Goal: Information Seeking & Learning: Learn about a topic

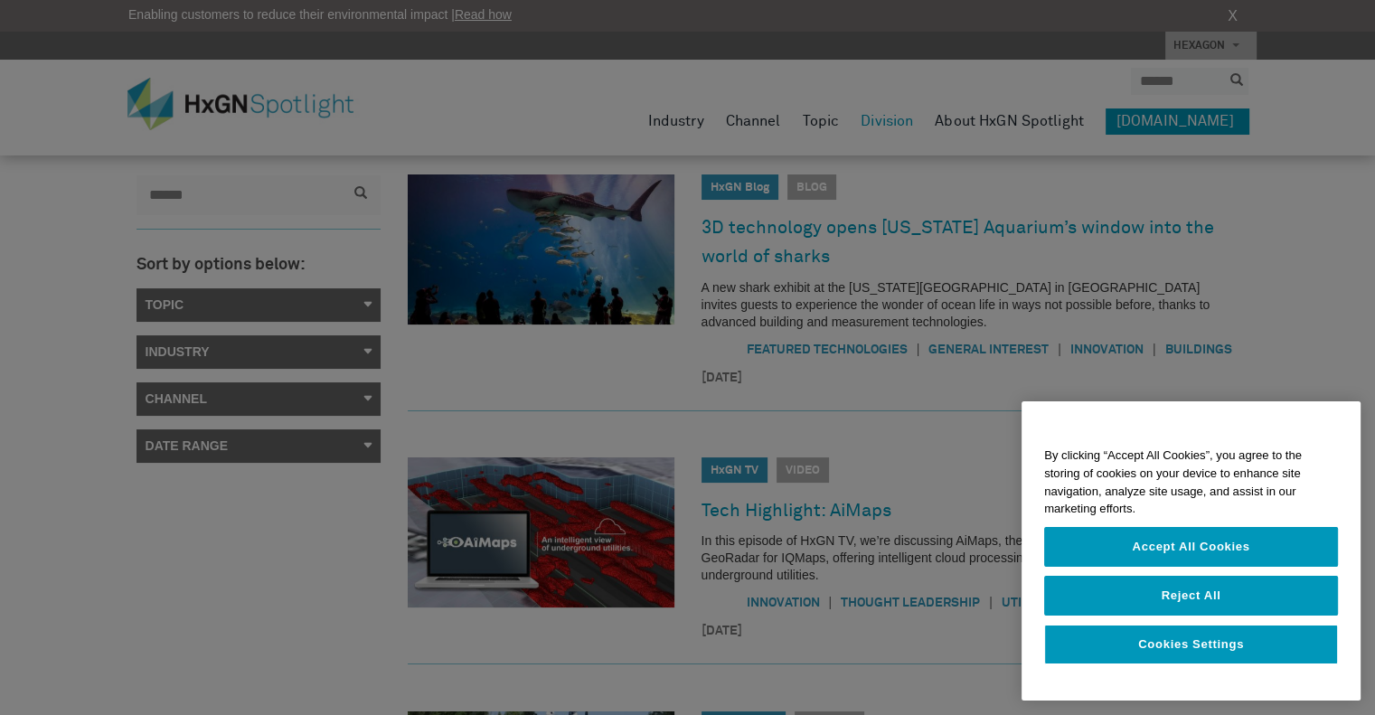
scroll to position [80, 0]
click at [363, 353] on div at bounding box center [687, 357] width 1375 height 715
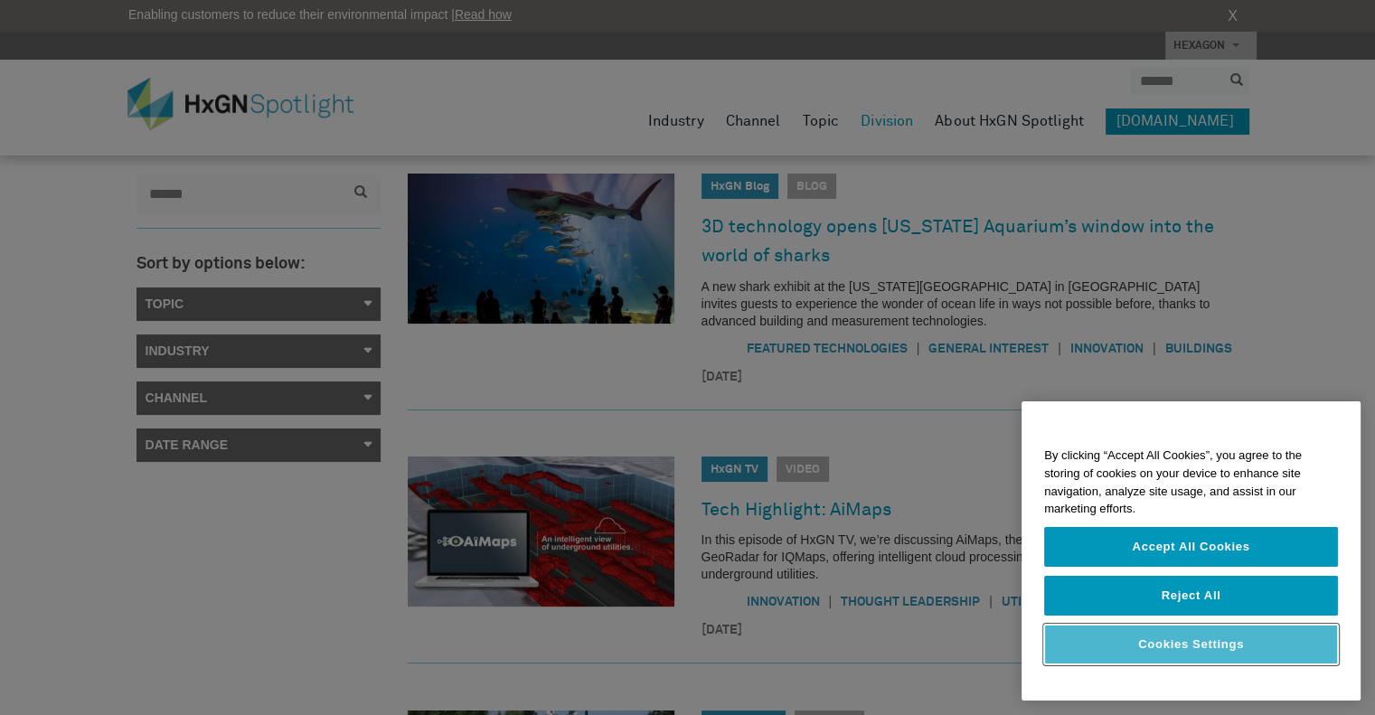
click at [1215, 641] on button "Cookies Settings" at bounding box center [1191, 644] width 294 height 40
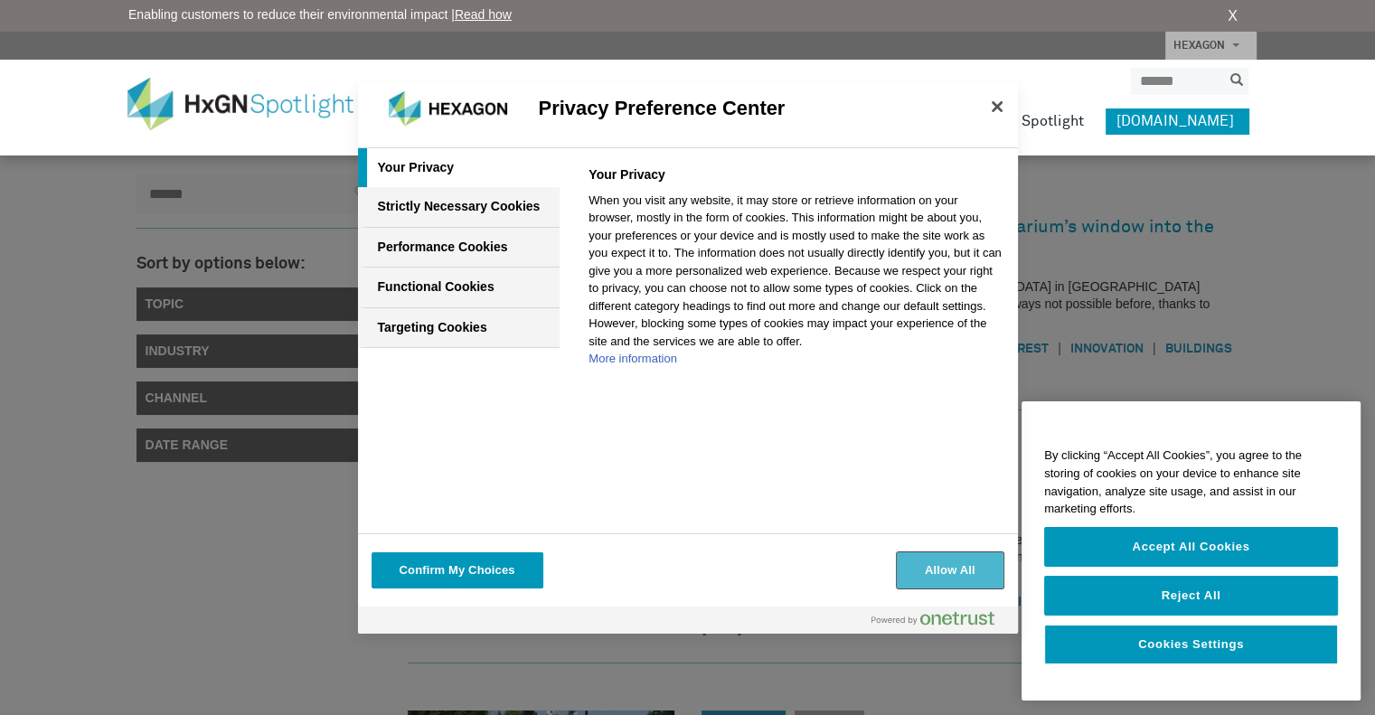
click at [965, 585] on button "Allow All" at bounding box center [950, 570] width 107 height 36
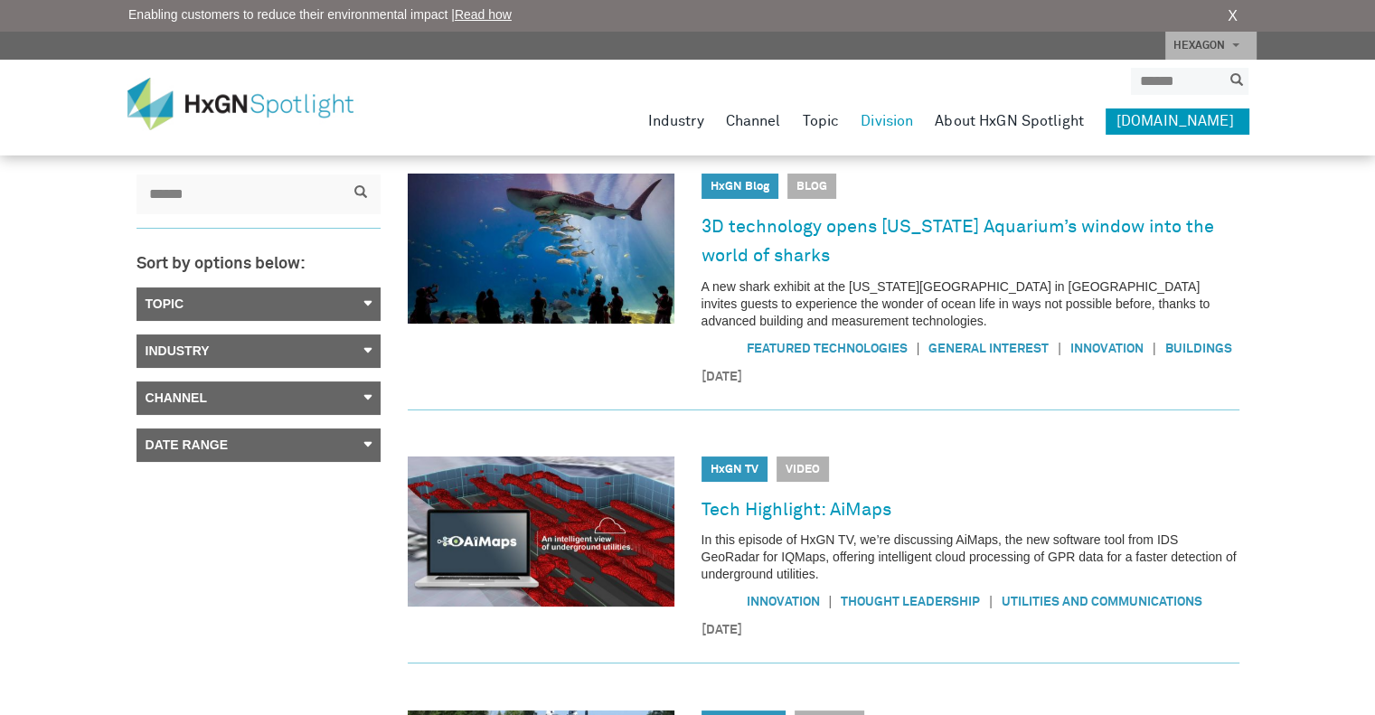
click at [373, 395] on link "Channel" at bounding box center [258, 397] width 244 height 33
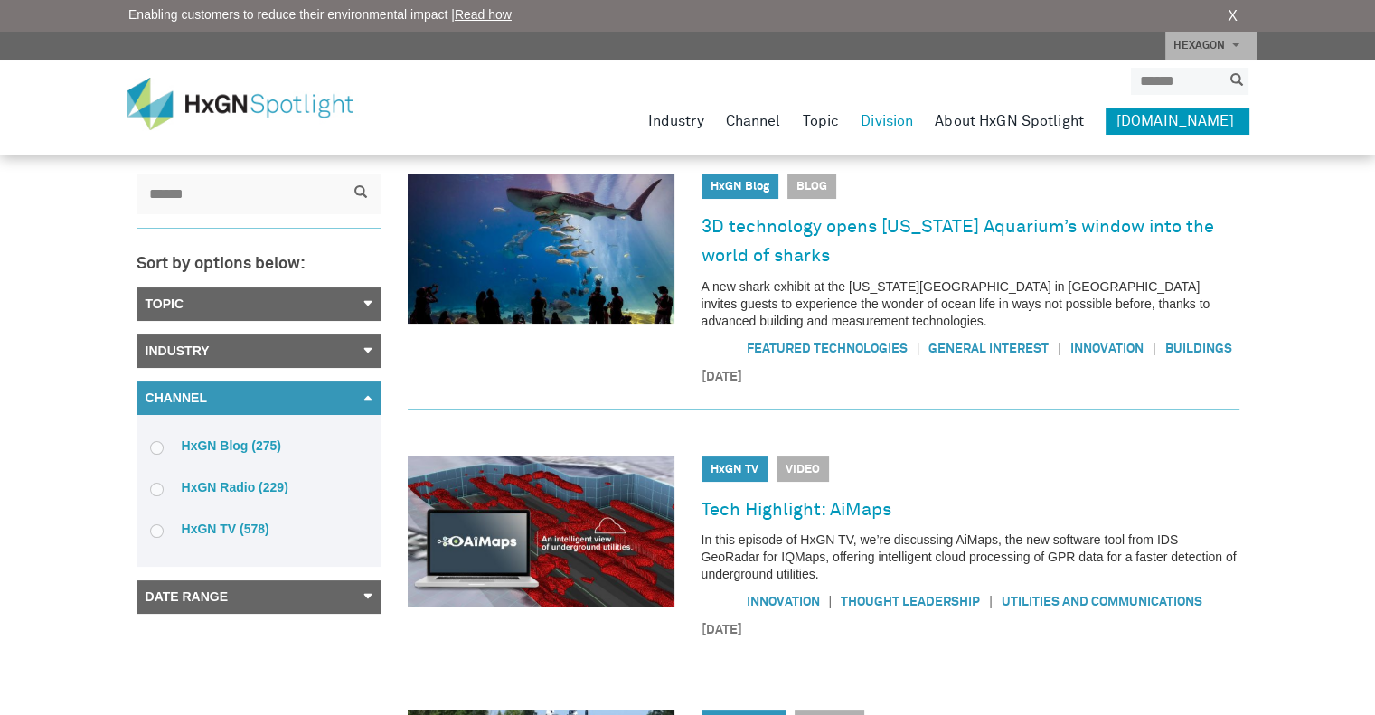
click at [368, 405] on link "Channel" at bounding box center [258, 397] width 244 height 33
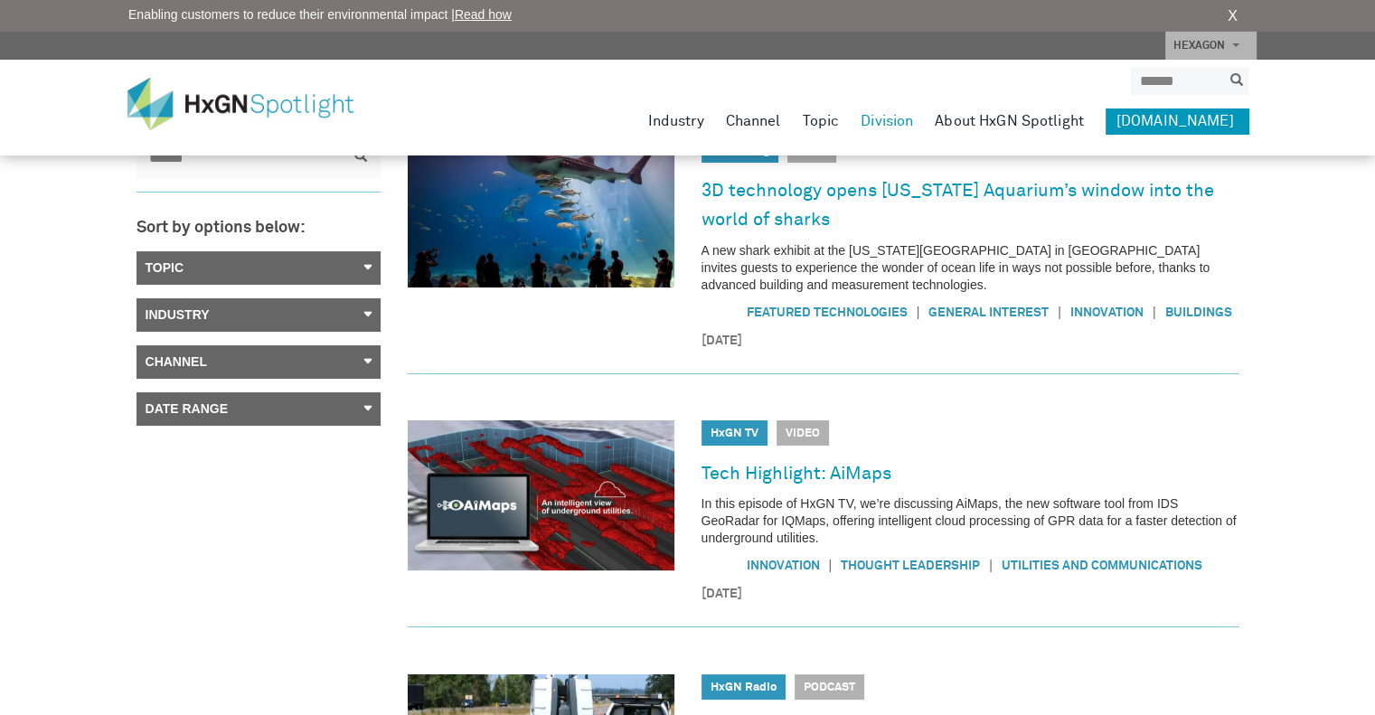
scroll to position [0, 0]
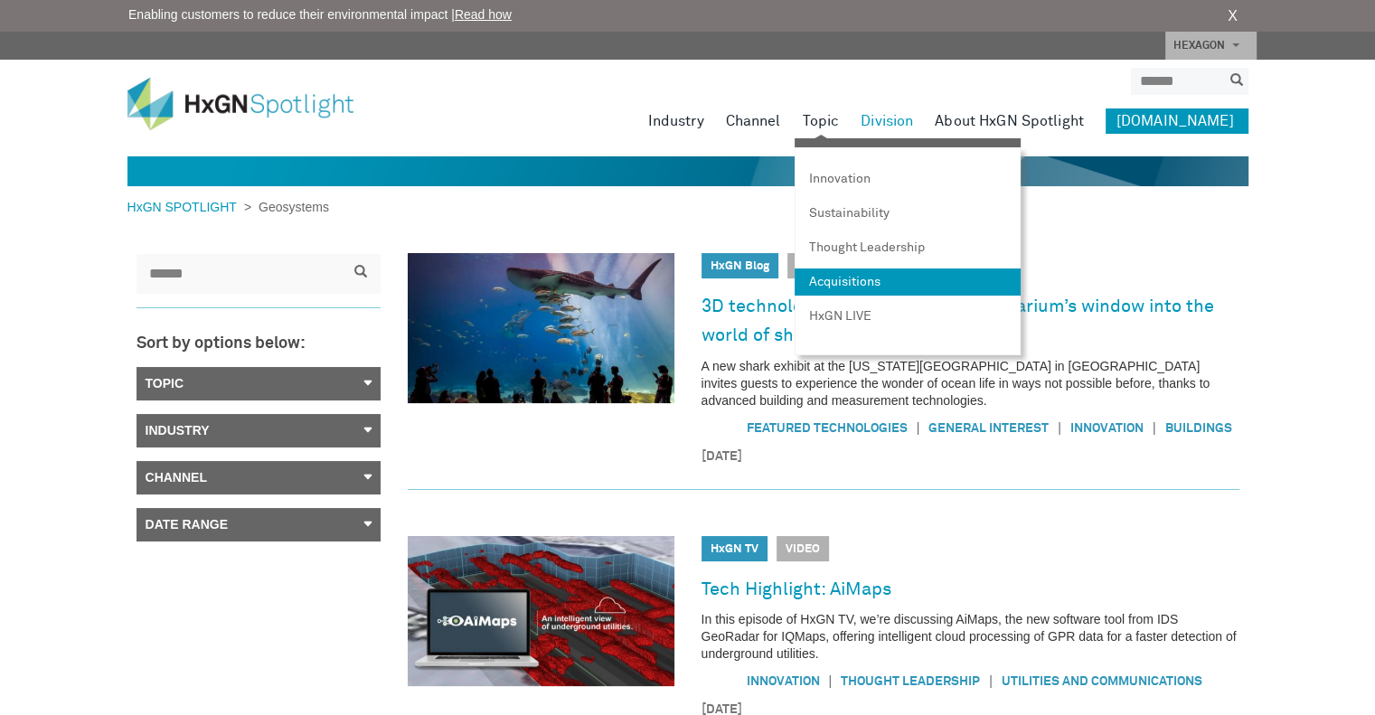
click at [923, 286] on link "Acquisitions" at bounding box center [907, 281] width 226 height 27
